Goal: Task Accomplishment & Management: Manage account settings

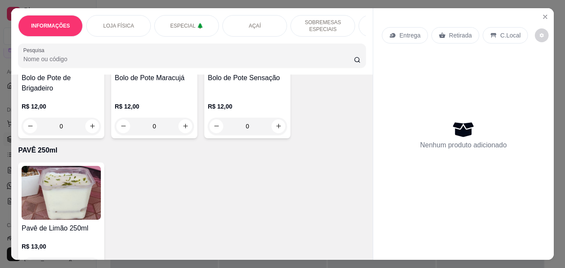
scroll to position [3015, 0]
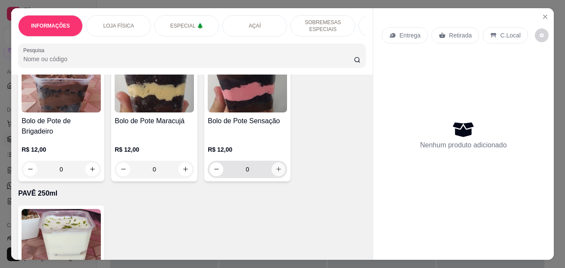
click at [274, 176] on button "increase-product-quantity" at bounding box center [278, 169] width 14 height 14
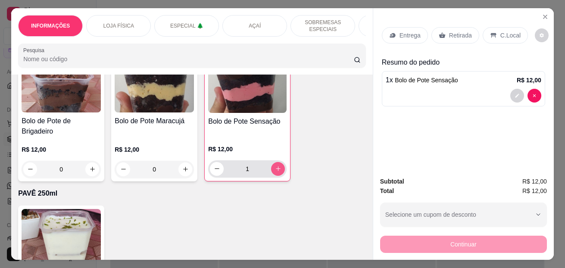
type input "1"
click at [503, 31] on p "C.Local" at bounding box center [510, 35] width 20 height 9
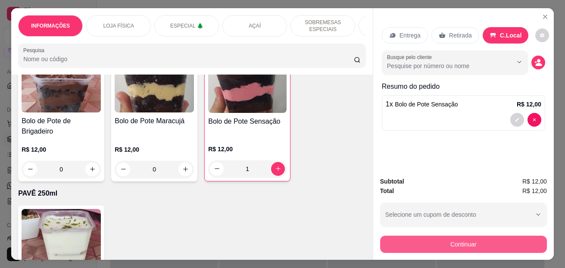
click at [449, 244] on button "Continuar" at bounding box center [463, 244] width 167 height 17
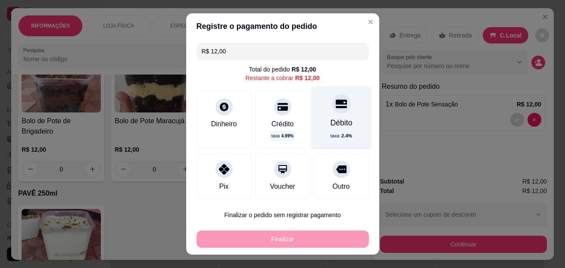
click at [332, 125] on div "Débito" at bounding box center [341, 122] width 22 height 11
type input "R$ 0,00"
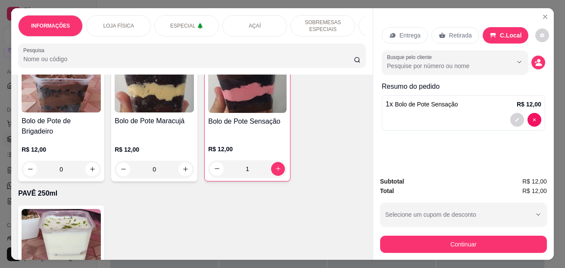
click at [90, 172] on icon "increase-product-quantity" at bounding box center [92, 169] width 6 height 6
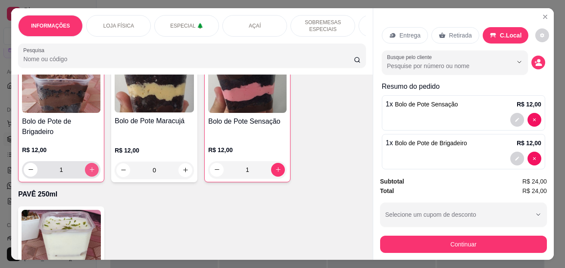
type input "1"
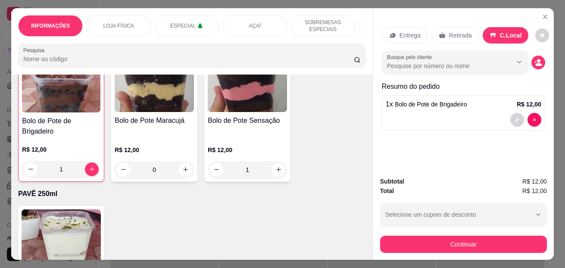
type input "0"
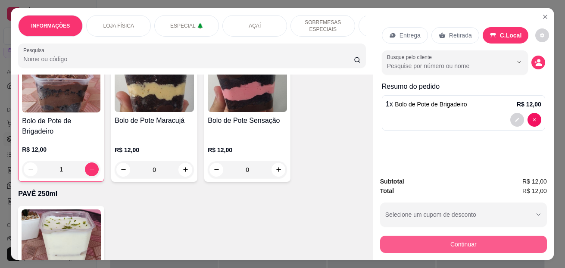
click at [467, 236] on button "Continuar" at bounding box center [463, 244] width 167 height 17
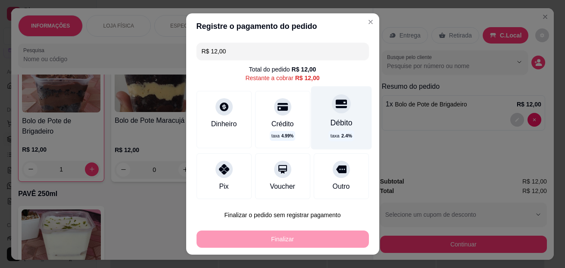
click at [335, 105] on icon at bounding box center [340, 103] width 11 height 11
type input "R$ 0,00"
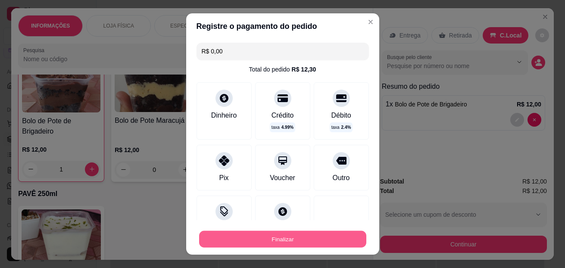
click at [292, 236] on button "Finalizar" at bounding box center [282, 239] width 167 height 17
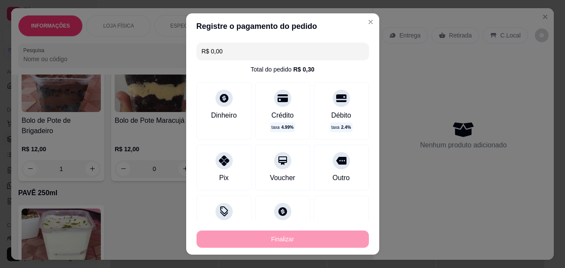
type input "0"
type input "-R$ 12,00"
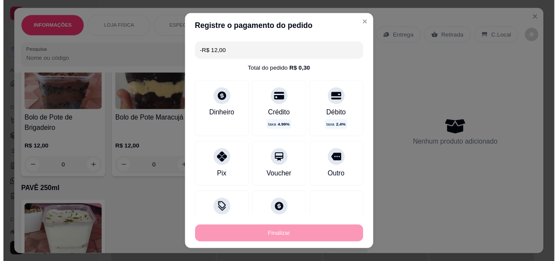
scroll to position [3015, 0]
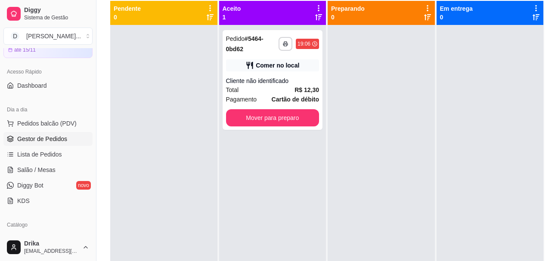
scroll to position [138, 0]
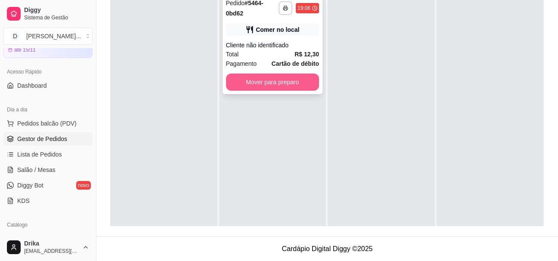
click at [282, 74] on button "Mover para preparo" at bounding box center [272, 82] width 93 height 17
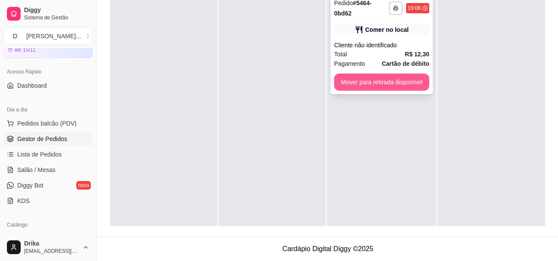
click at [388, 74] on button "Mover para retirada disponível" at bounding box center [381, 82] width 95 height 17
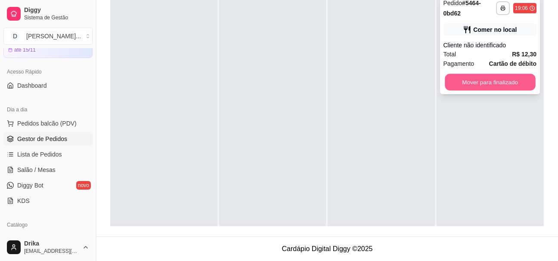
click at [474, 74] on button "Mover para finalizado" at bounding box center [490, 82] width 90 height 17
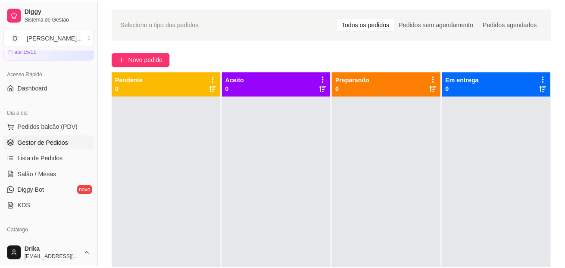
scroll to position [0, 0]
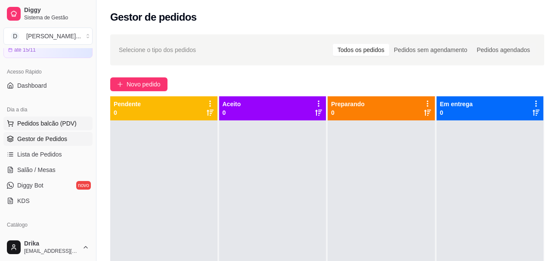
click at [67, 124] on span "Pedidos balcão (PDV)" at bounding box center [46, 123] width 59 height 9
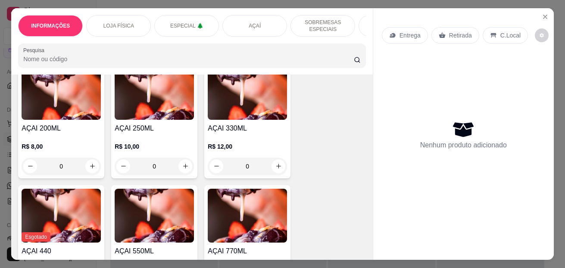
scroll to position [991, 0]
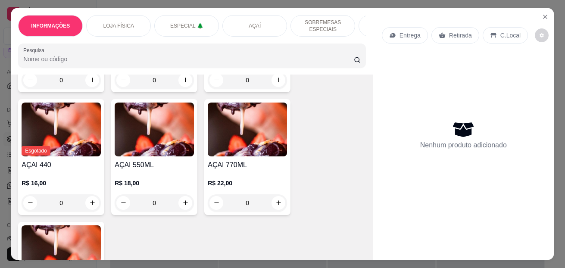
click at [278, 83] on div "0" at bounding box center [247, 79] width 79 height 17
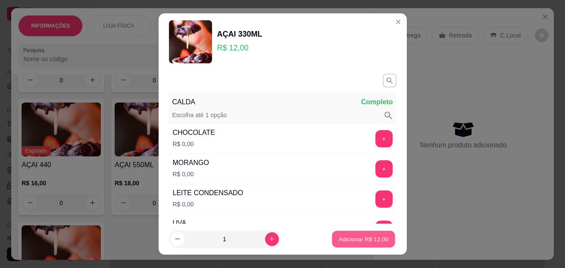
click at [339, 242] on p "Adicionar R$ 12,00" at bounding box center [364, 239] width 50 height 8
type input "1"
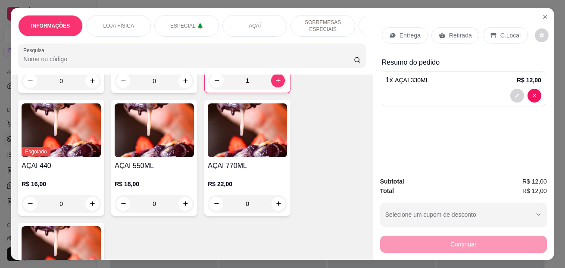
scroll to position [991, 0]
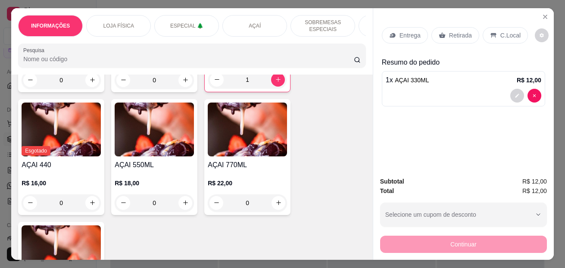
click at [182, 208] on div "0" at bounding box center [154, 202] width 79 height 17
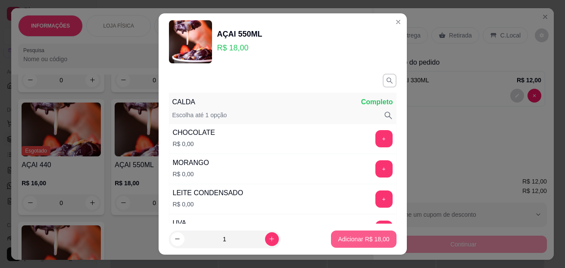
click at [352, 241] on p "Adicionar R$ 18,00" at bounding box center [363, 239] width 51 height 9
type input "1"
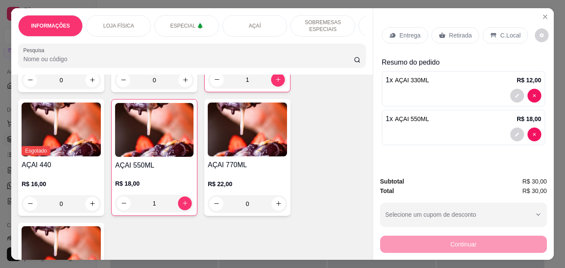
drag, startPoint x: 495, startPoint y: 31, endPoint x: 493, endPoint y: 194, distance: 163.2
click at [500, 31] on p "C.Local" at bounding box center [510, 35] width 20 height 9
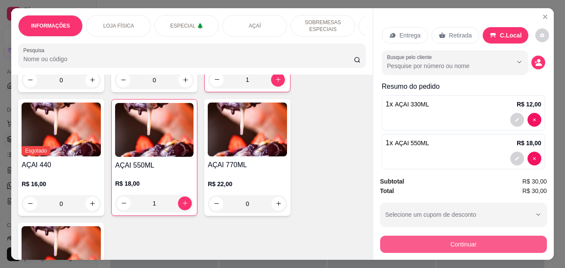
click at [489, 236] on button "Continuar" at bounding box center [463, 244] width 167 height 17
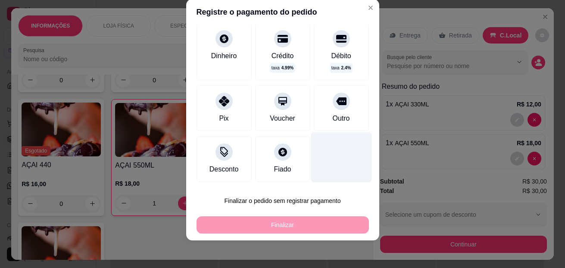
scroll to position [0, 0]
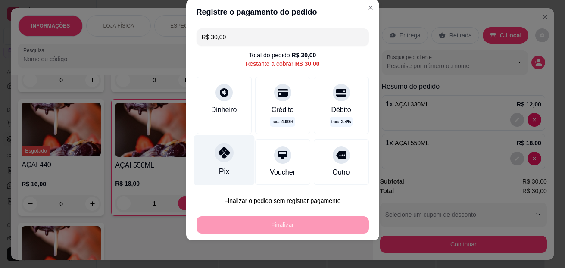
click at [220, 158] on icon at bounding box center [223, 152] width 11 height 11
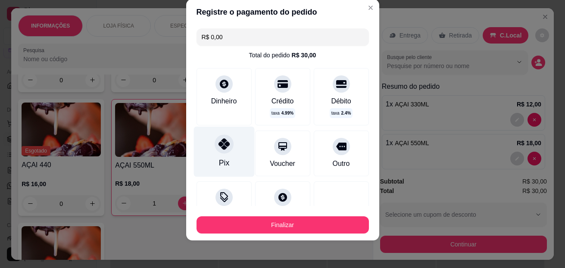
type input "R$ 0,00"
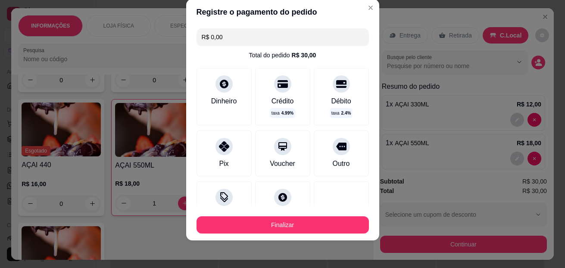
scroll to position [69, 0]
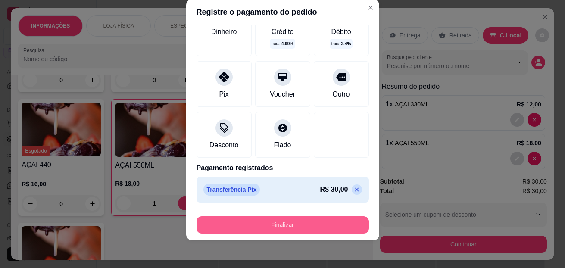
click at [309, 224] on button "Finalizar" at bounding box center [282, 224] width 172 height 17
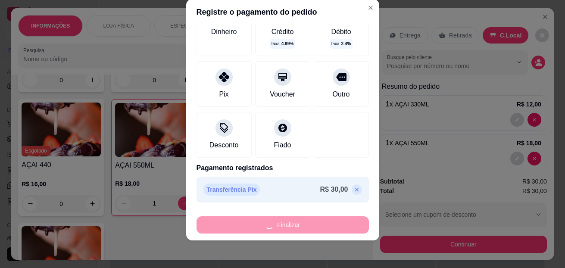
type input "0"
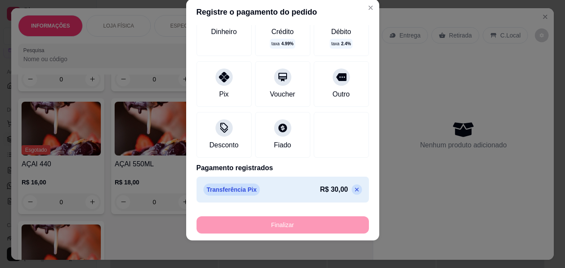
type input "-R$ 30,00"
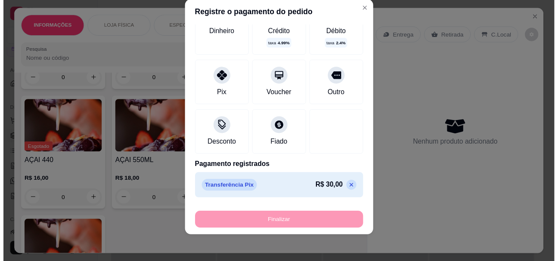
scroll to position [991, 0]
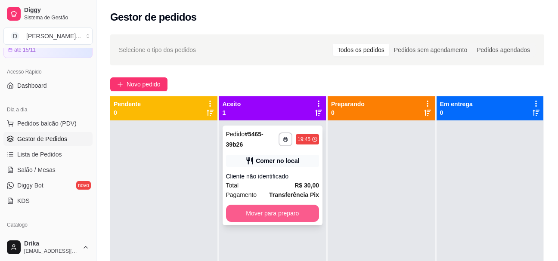
click at [302, 217] on button "Mover para preparo" at bounding box center [272, 213] width 93 height 17
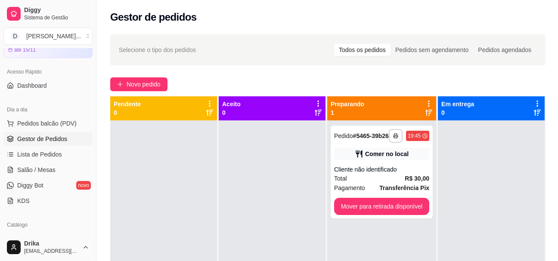
click at [266, 83] on div "Novo pedido" at bounding box center [327, 85] width 435 height 14
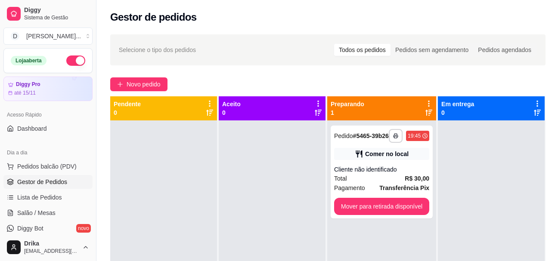
scroll to position [138, 0]
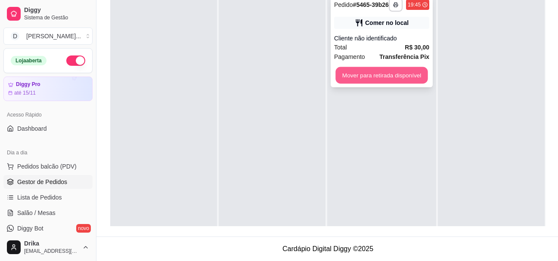
click at [416, 78] on button "Mover para retirada disponível" at bounding box center [382, 75] width 92 height 17
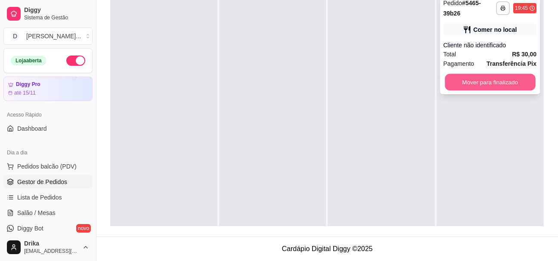
click at [470, 74] on button "Mover para finalizado" at bounding box center [490, 82] width 90 height 17
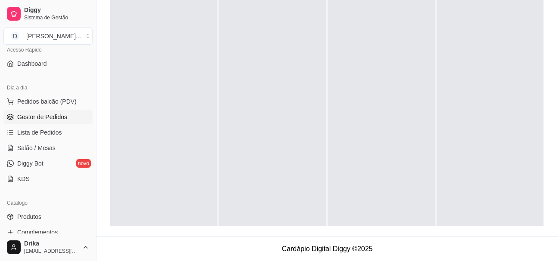
scroll to position [129, 0]
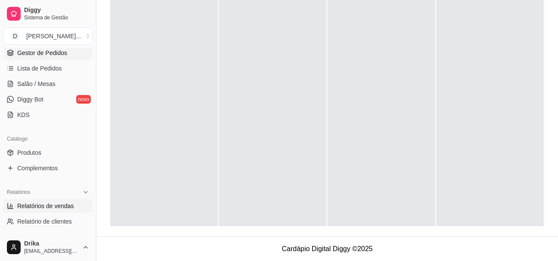
click at [49, 207] on span "Relatórios de vendas" at bounding box center [45, 206] width 57 height 9
